Goal: Task Accomplishment & Management: Use online tool/utility

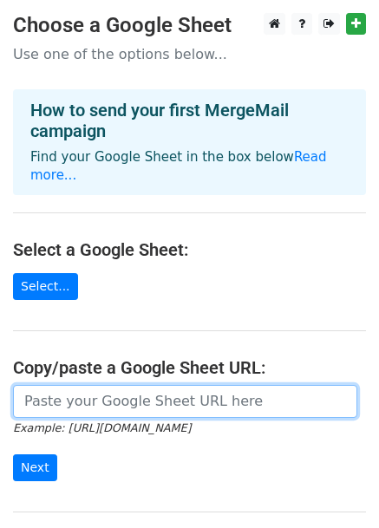
click at [72, 385] on input "url" at bounding box center [185, 401] width 345 height 33
paste input "https://docs.google.com/spreadsheets/d/17KEpSomee0D5-N-TY-c3lzqYwNQ8Vio4SC9Wsu_…"
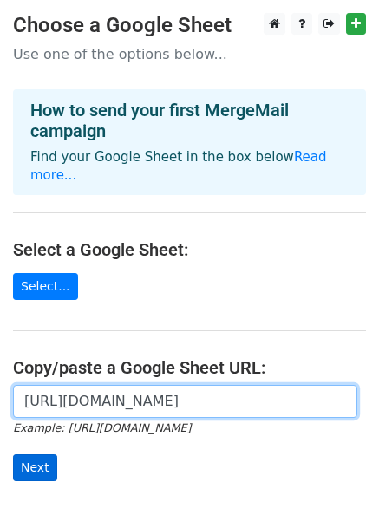
type input "https://docs.google.com/spreadsheets/d/17KEpSomee0D5-N-TY-c3lzqYwNQ8Vio4SC9Wsu_…"
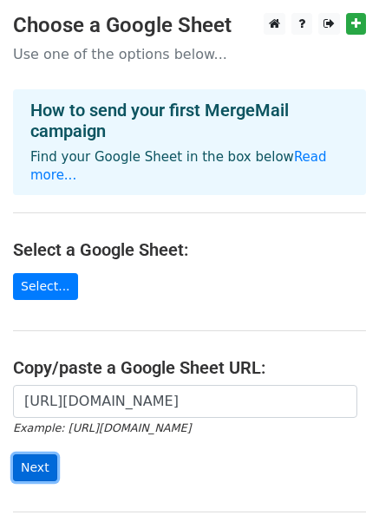
click at [37, 455] on input "Next" at bounding box center [35, 468] width 44 height 27
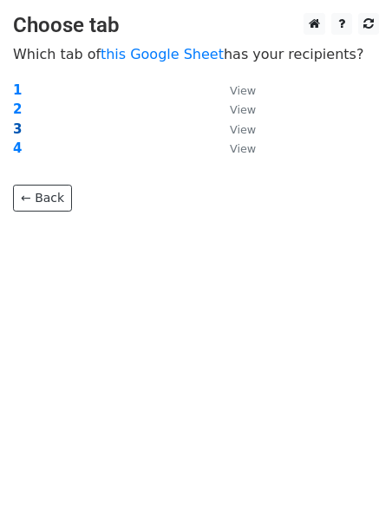
click at [14, 125] on strong "3" at bounding box center [17, 129] width 9 height 16
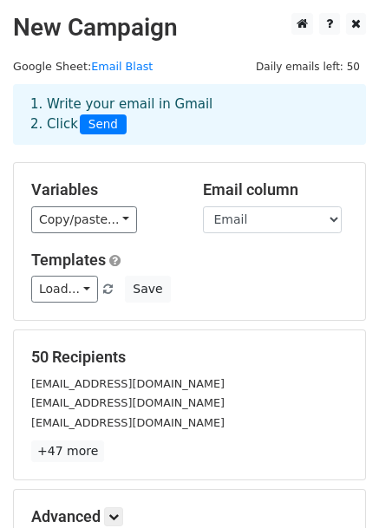
scroll to position [211, 0]
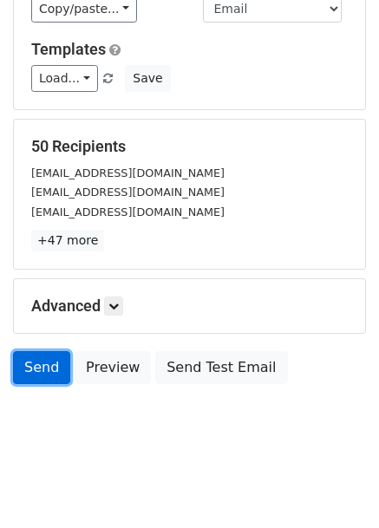
click at [42, 361] on link "Send" at bounding box center [41, 367] width 57 height 33
